Goal: Browse casually

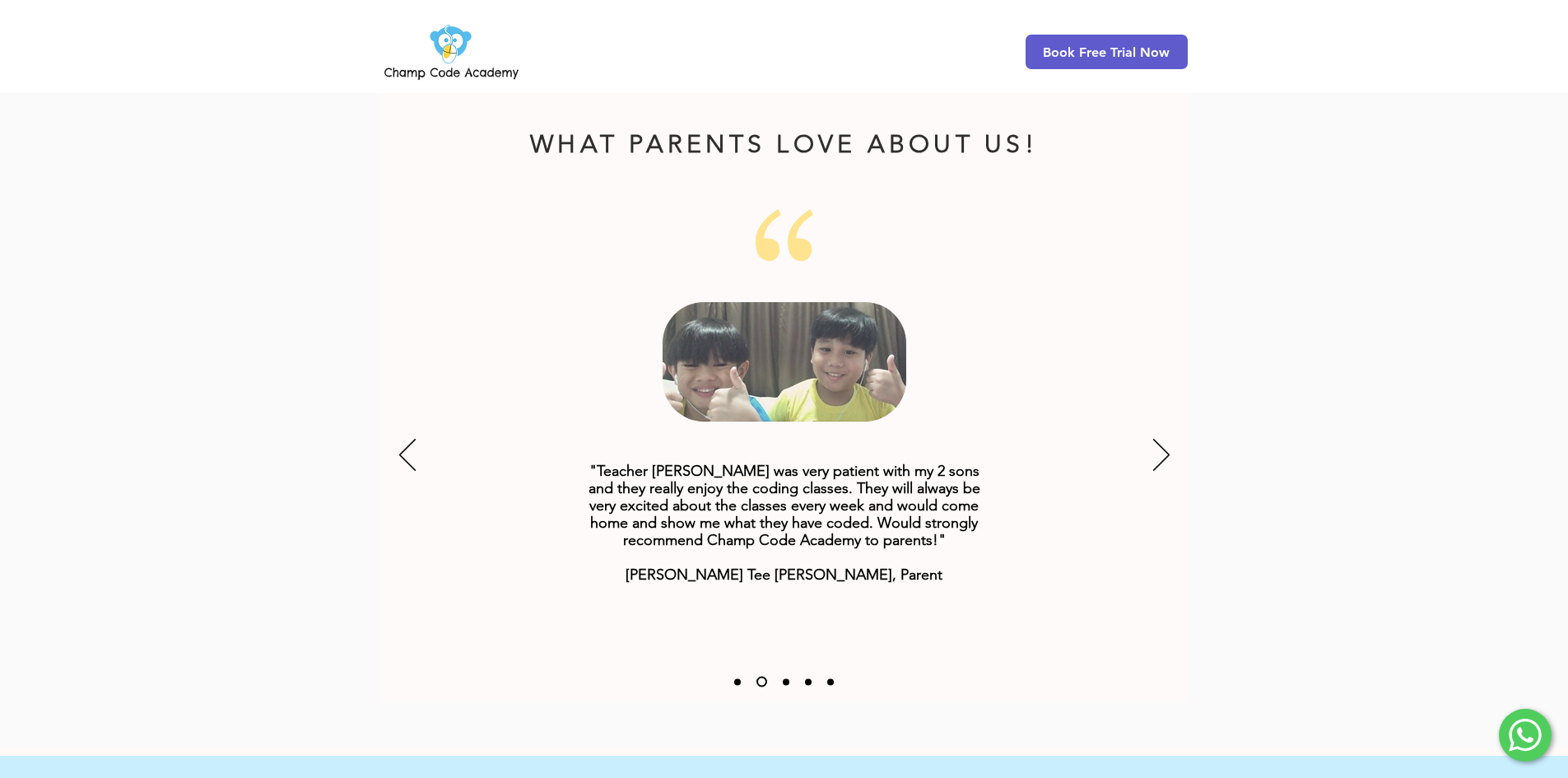
scroll to position [1976, 0]
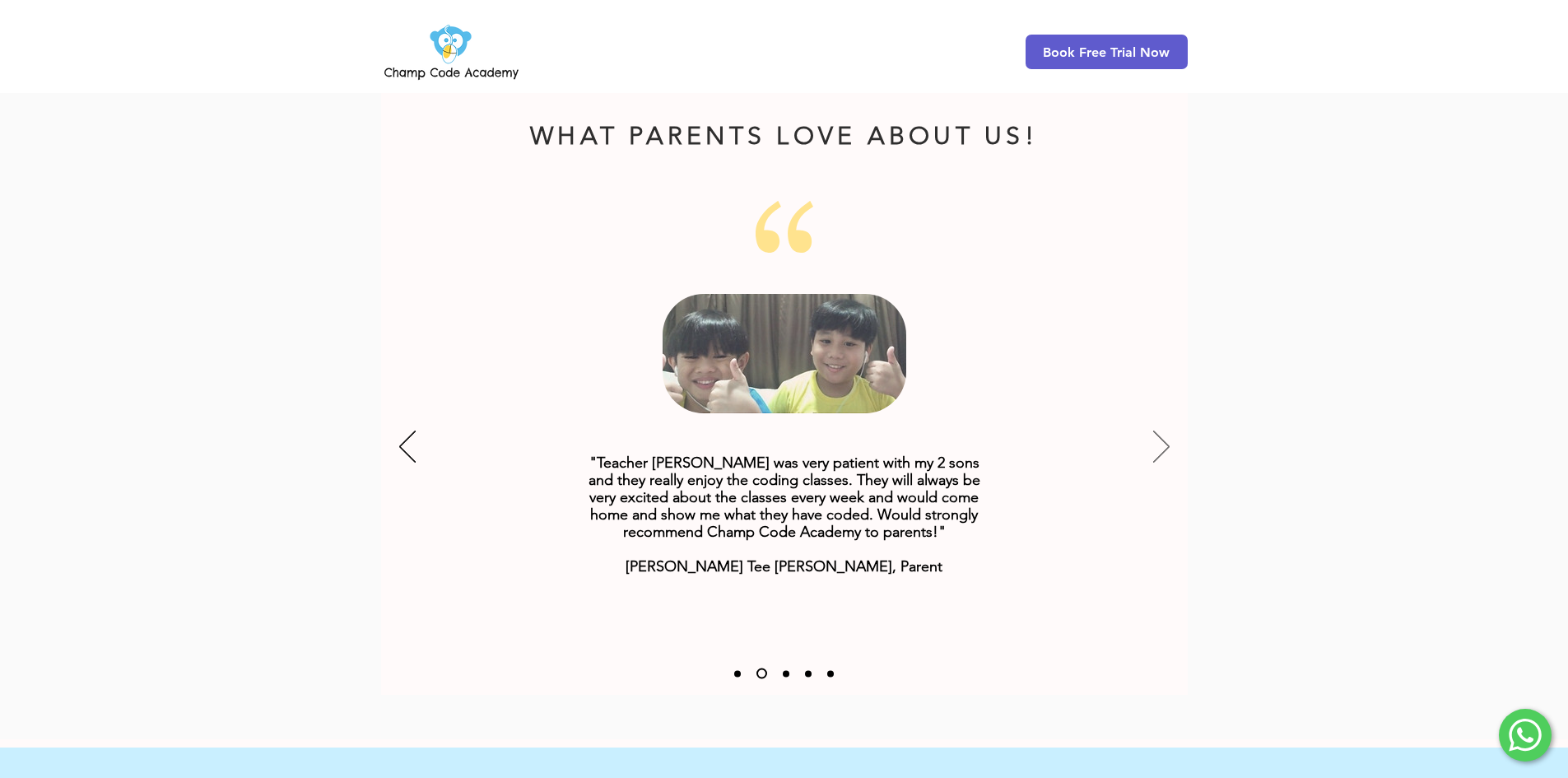
click at [1167, 431] on icon "Next" at bounding box center [1161, 446] width 16 height 32
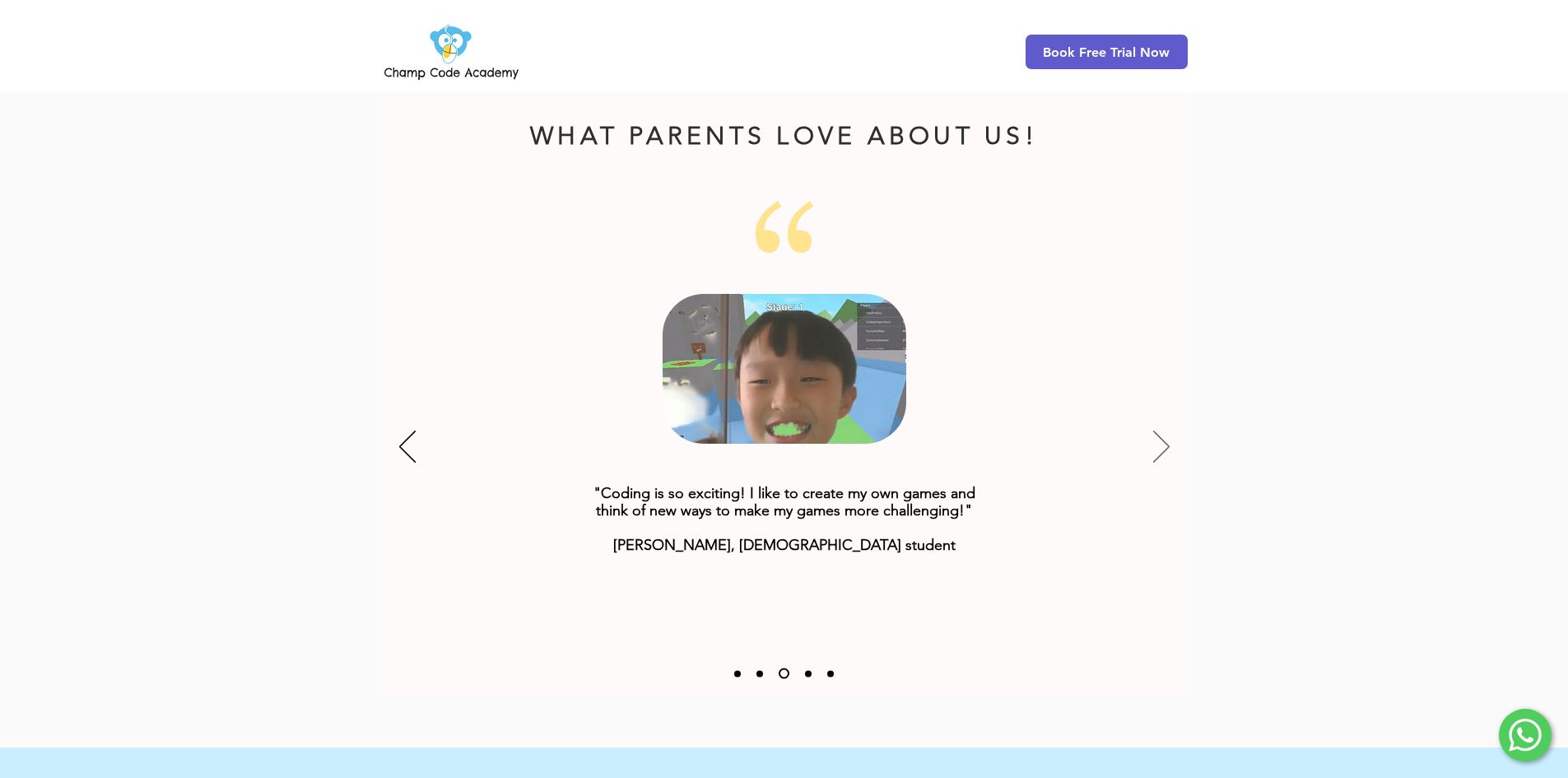
click at [1160, 431] on icon "Next" at bounding box center [1161, 446] width 16 height 32
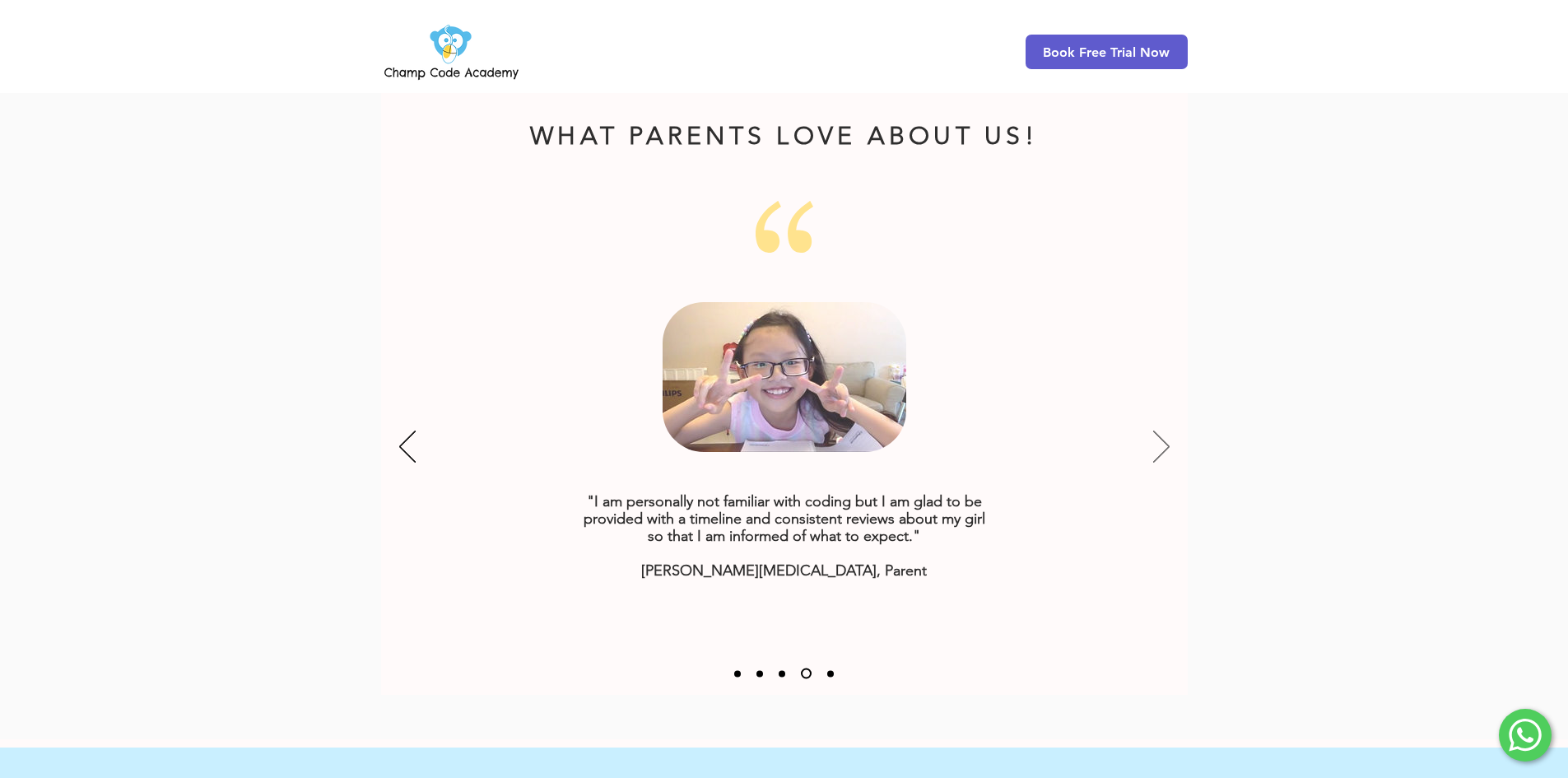
click at [1163, 431] on icon "Next" at bounding box center [1161, 446] width 16 height 32
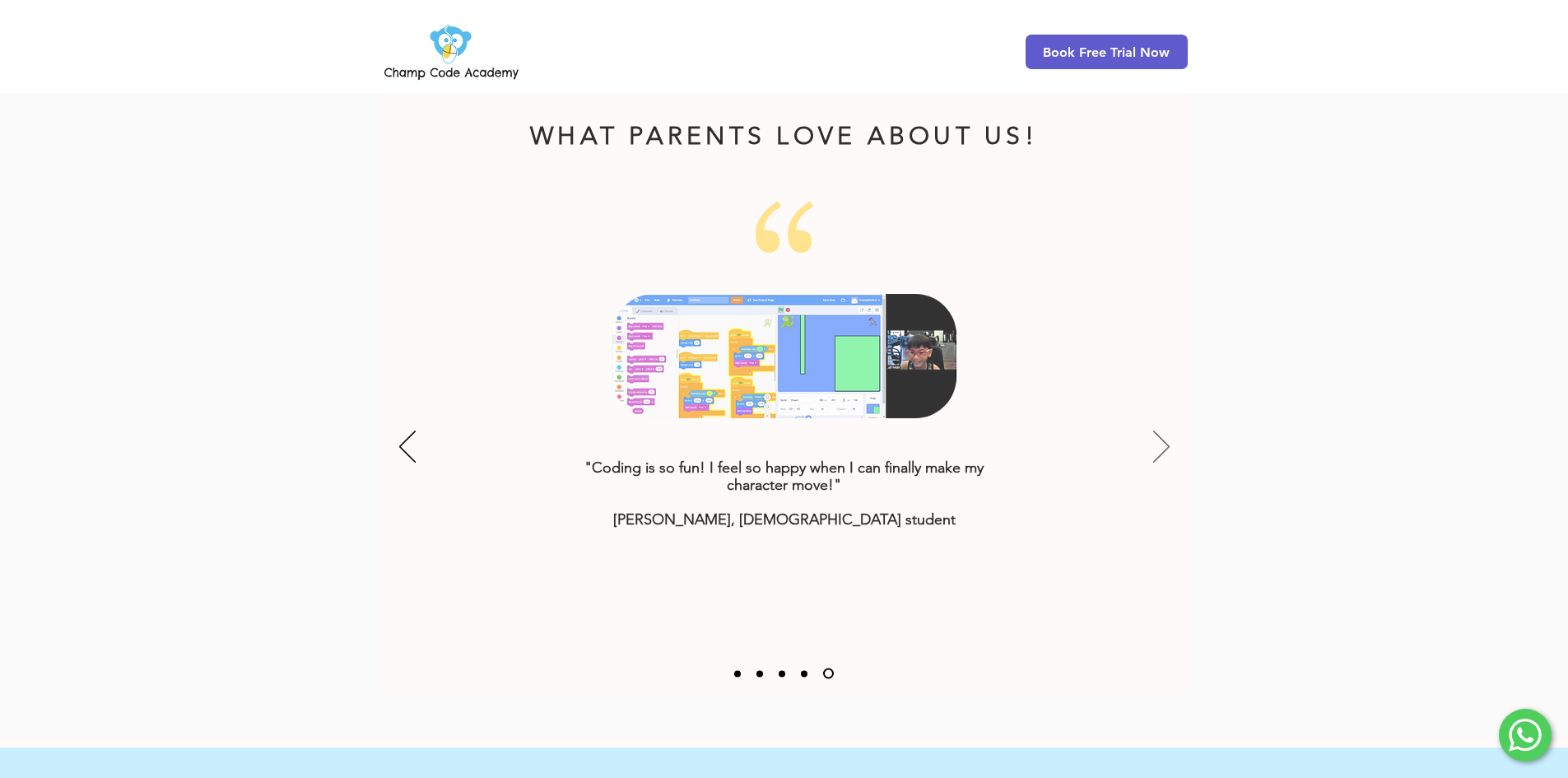
click at [1162, 431] on icon "Next" at bounding box center [1161, 446] width 16 height 32
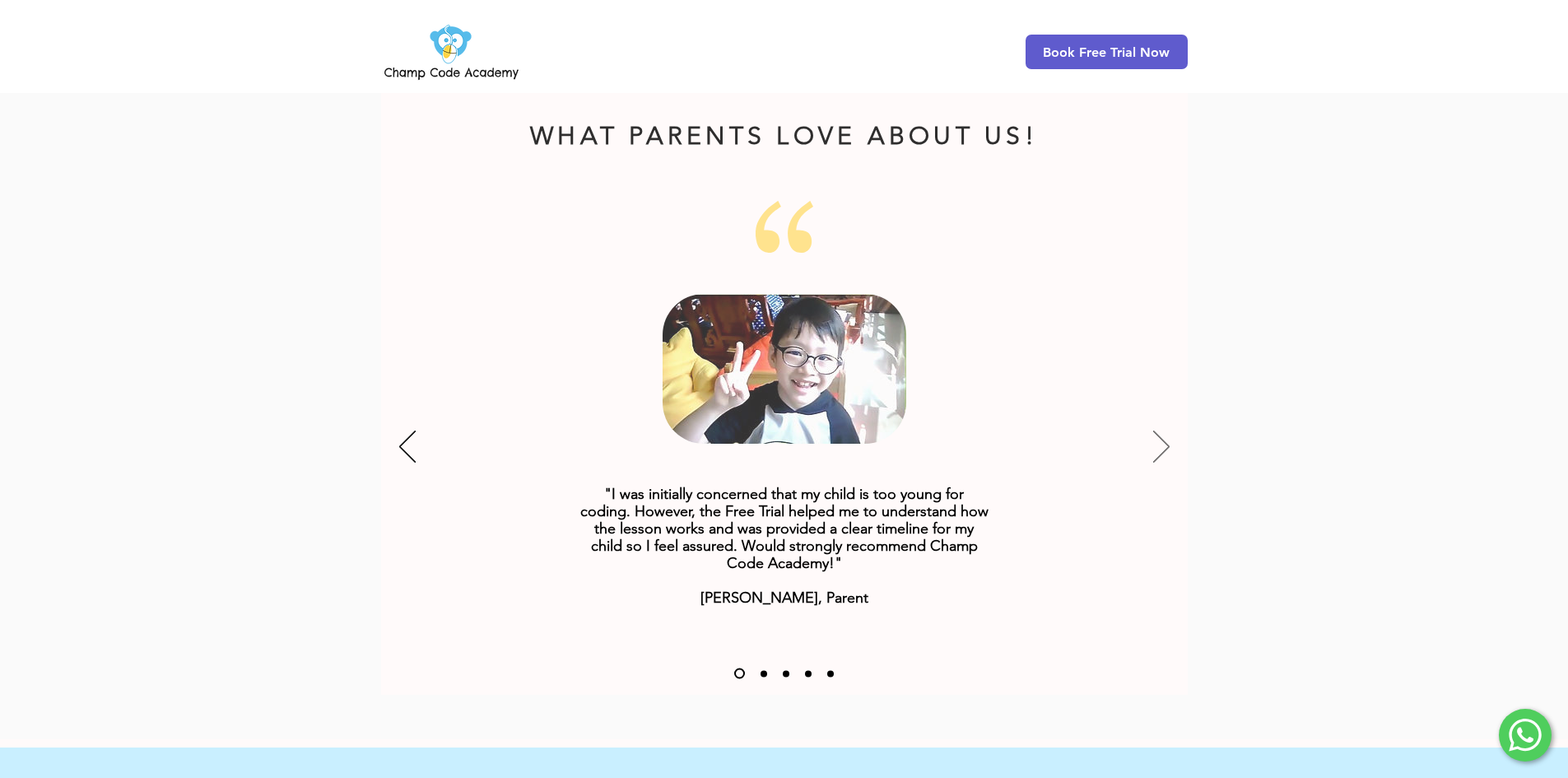
click at [1160, 431] on icon "Next" at bounding box center [1161, 446] width 16 height 32
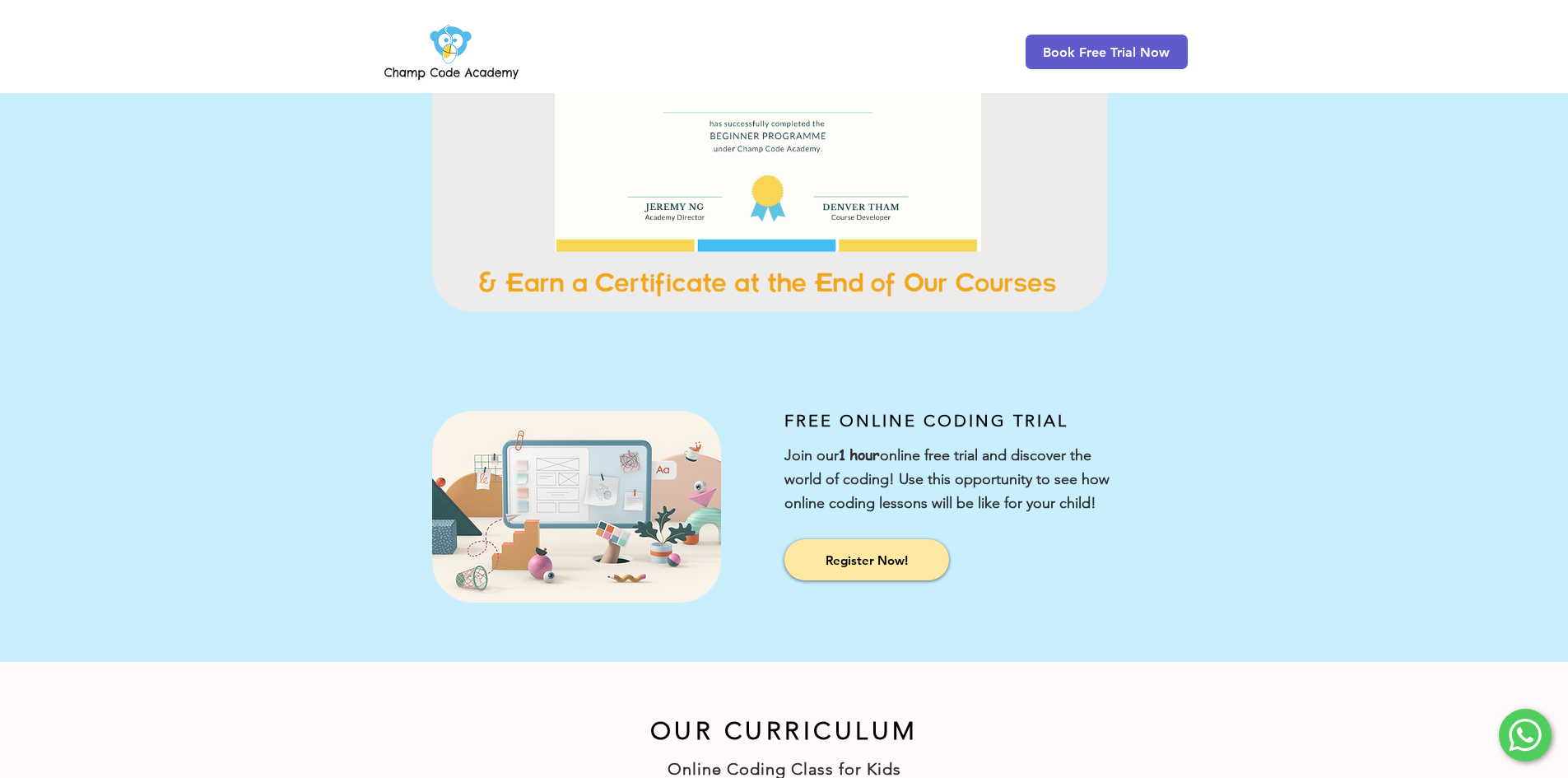
scroll to position [0, 0]
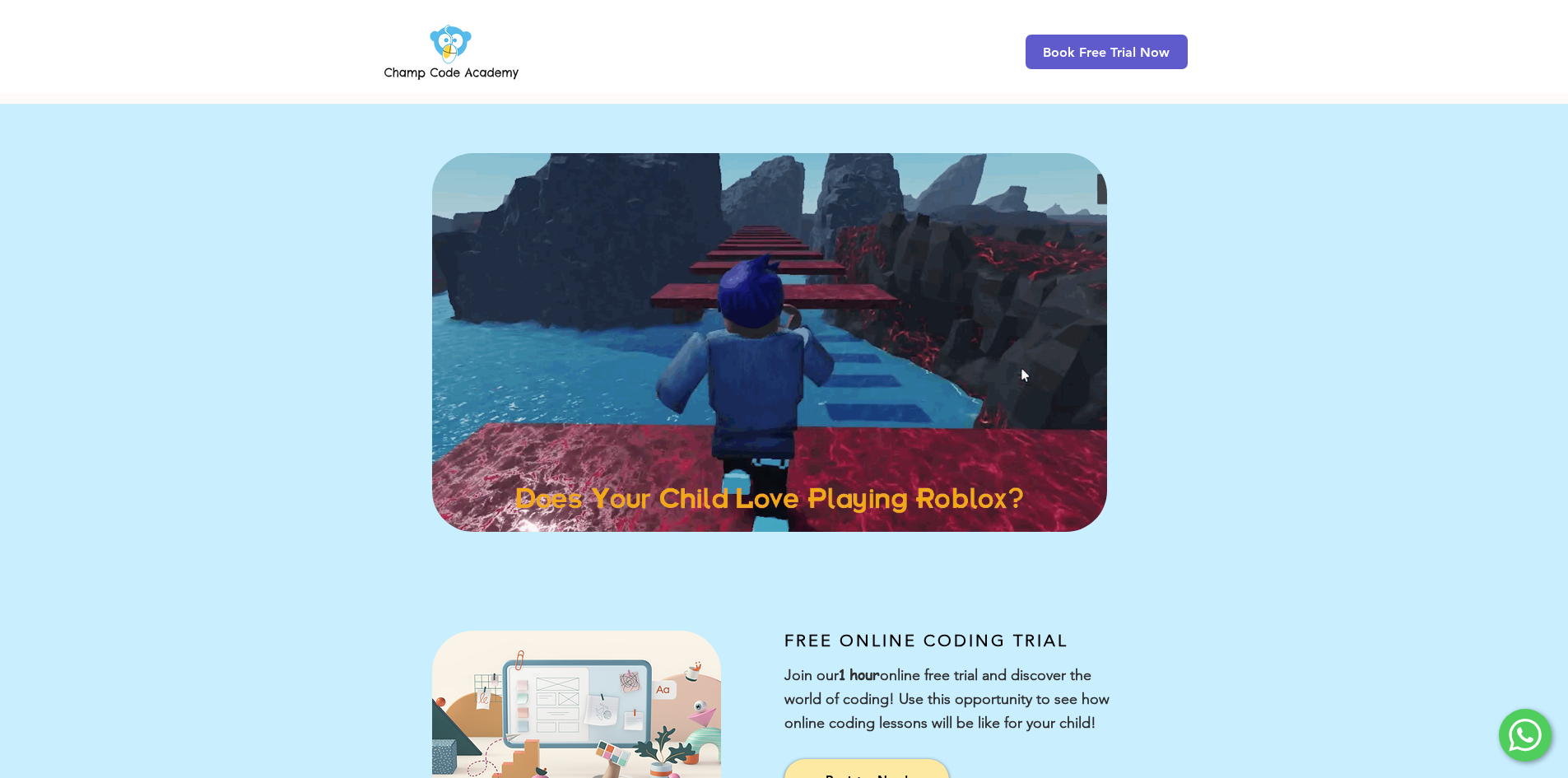
click at [1371, 184] on div "main content" at bounding box center [784, 342] width 1568 height 478
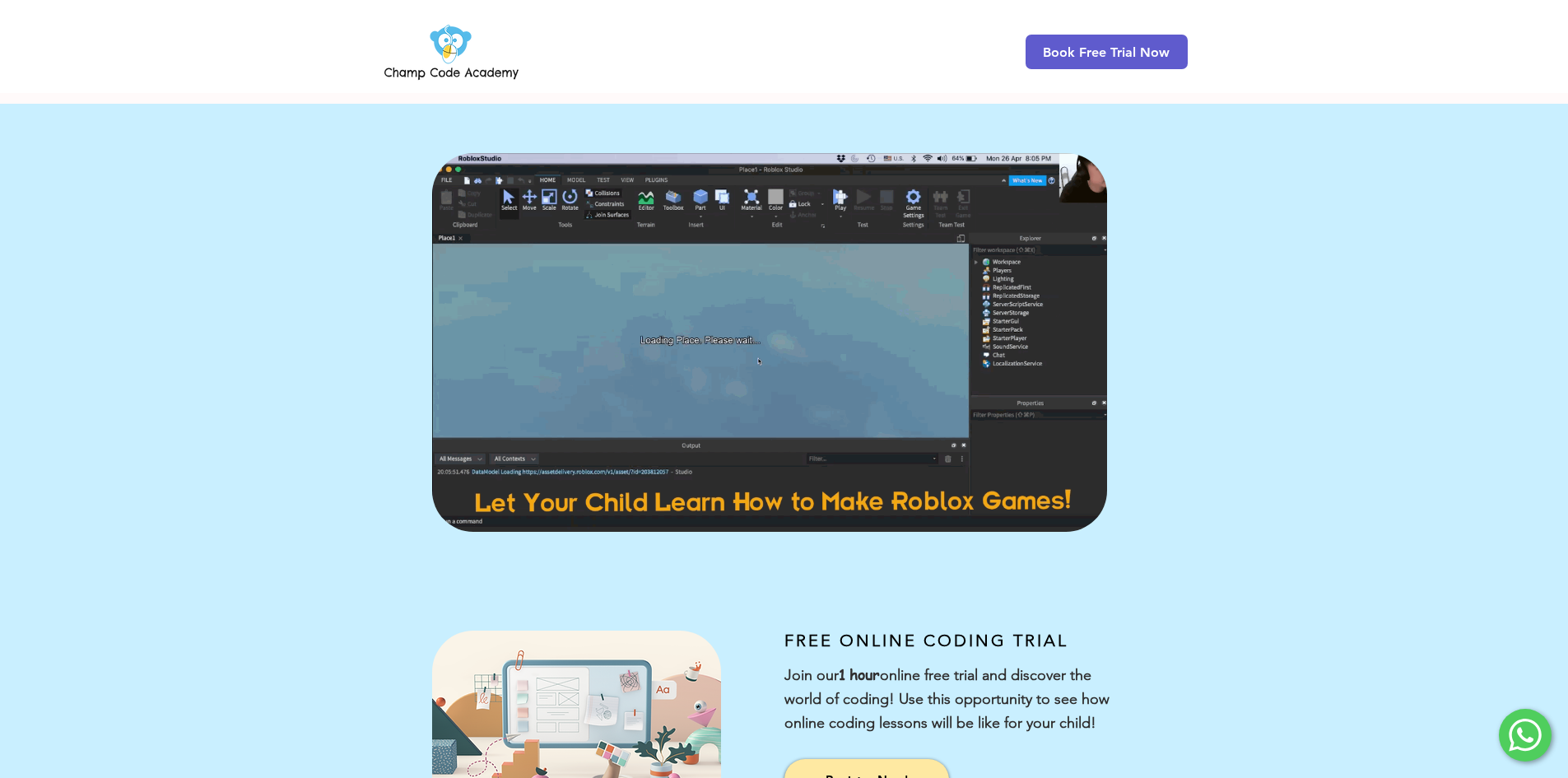
click at [1209, 547] on div "main content" at bounding box center [784, 342] width 1568 height 478
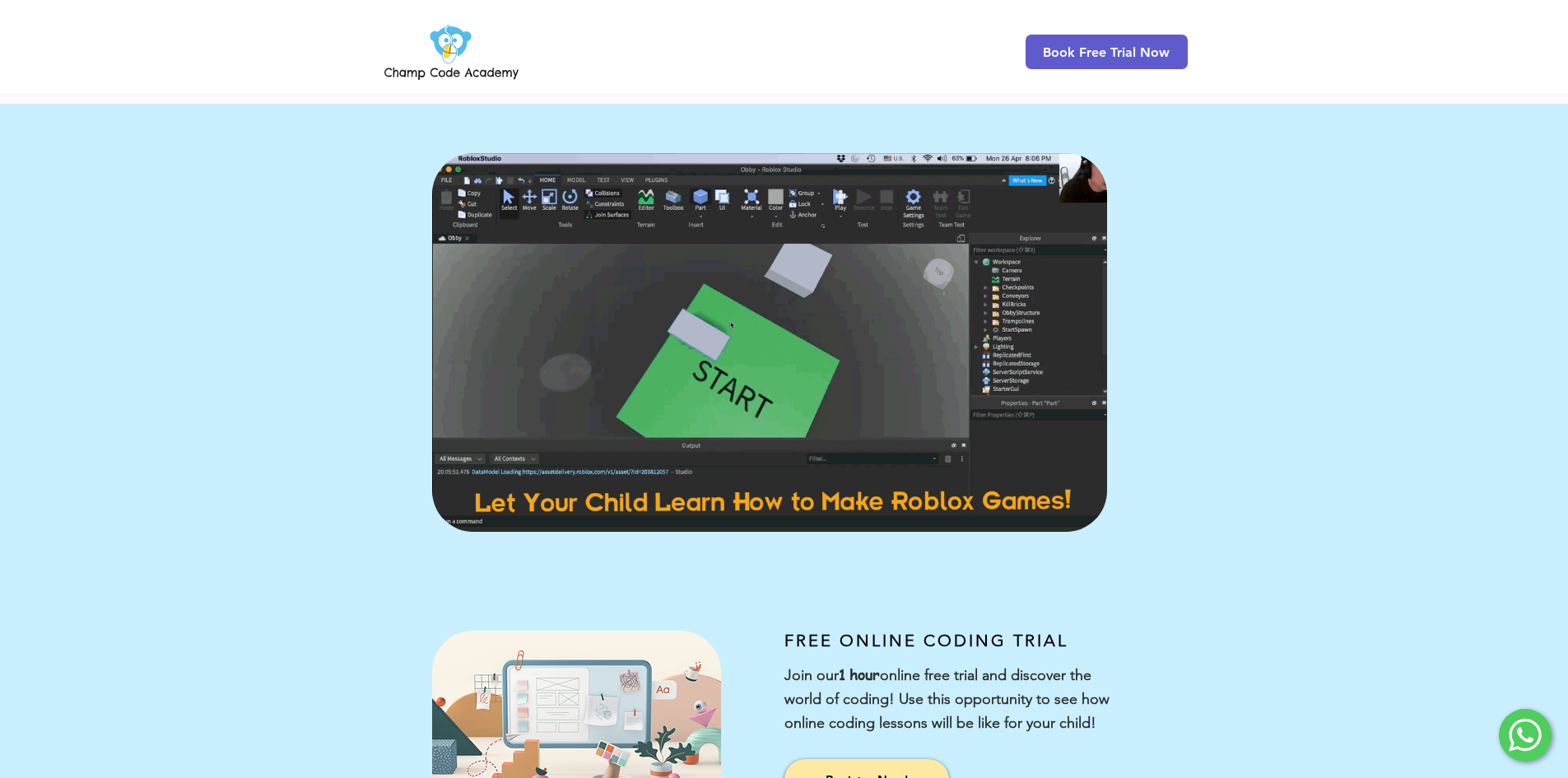
click at [1217, 541] on div "main content" at bounding box center [784, 342] width 1568 height 478
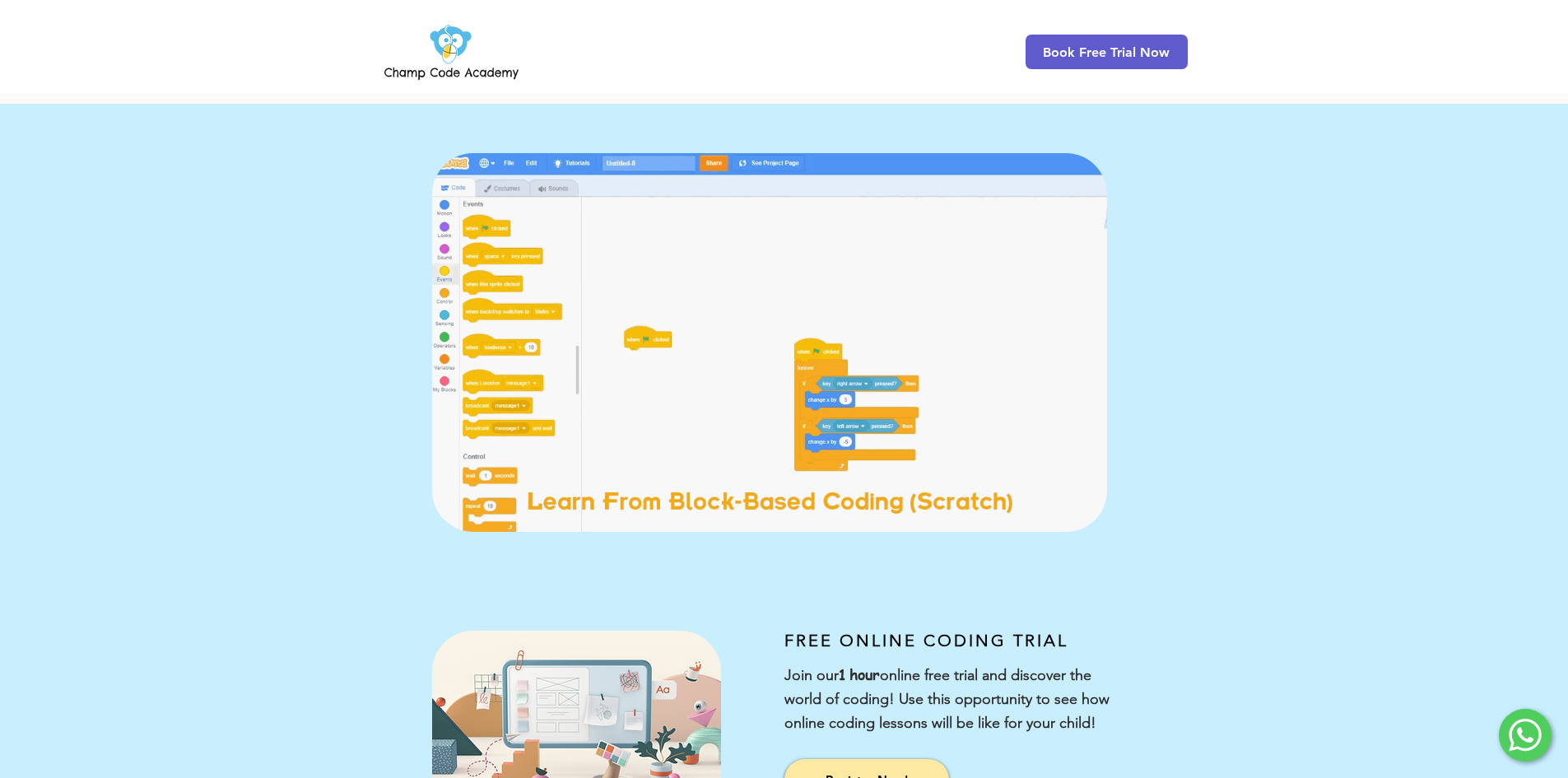
click at [1214, 405] on div "main content" at bounding box center [784, 342] width 1568 height 478
